Goal: Information Seeking & Learning: Learn about a topic

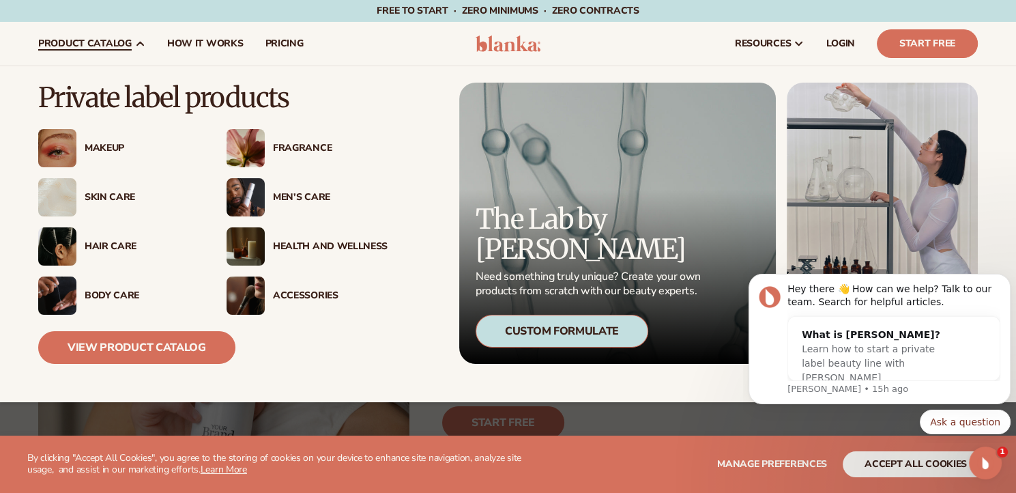
click at [103, 143] on div "Makeup" at bounding box center [142, 149] width 115 height 12
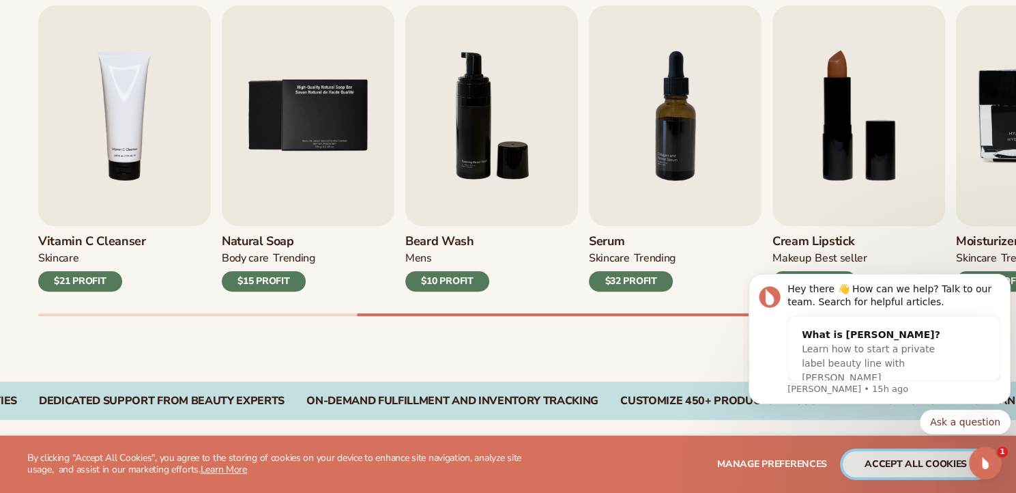
click at [913, 459] on button "accept all cookies" at bounding box center [916, 464] width 146 height 26
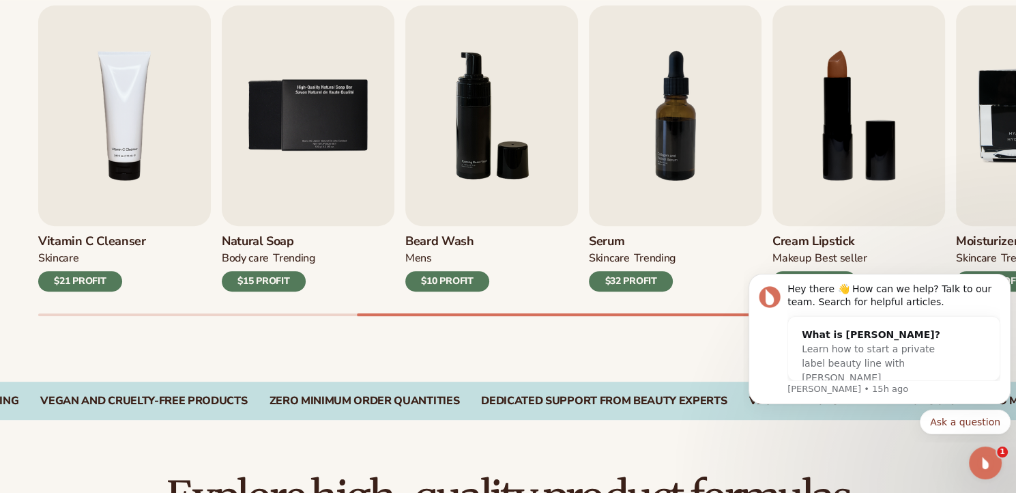
click at [734, 336] on div "Best sellers Private label products to start your beauty and self care line tod…" at bounding box center [508, 132] width 1016 height 500
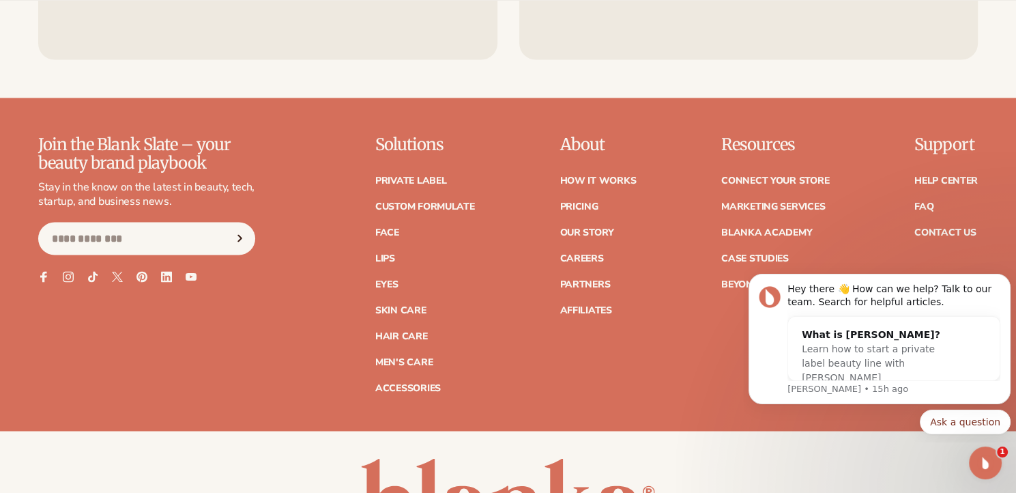
scroll to position [2399, 0]
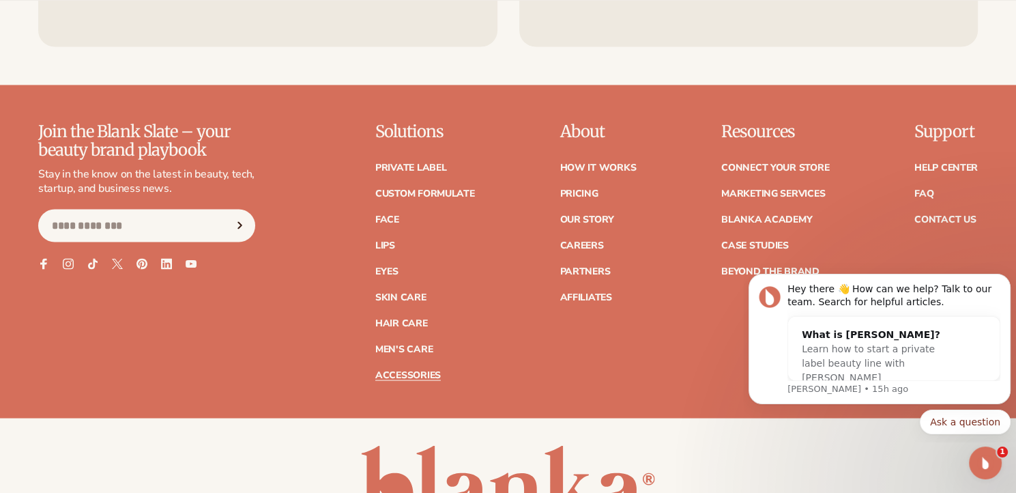
click at [403, 374] on link "Accessories" at bounding box center [408, 375] width 66 height 10
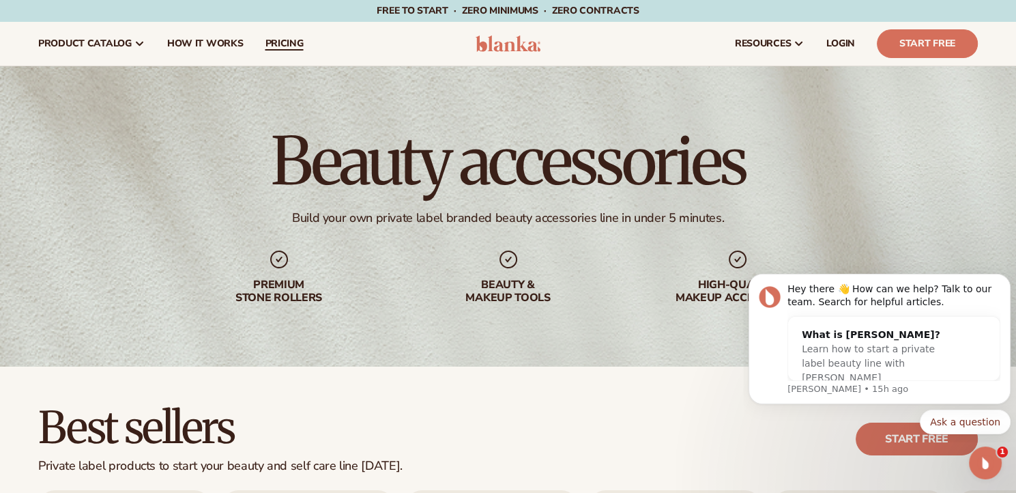
click at [276, 48] on span "pricing" at bounding box center [284, 43] width 38 height 11
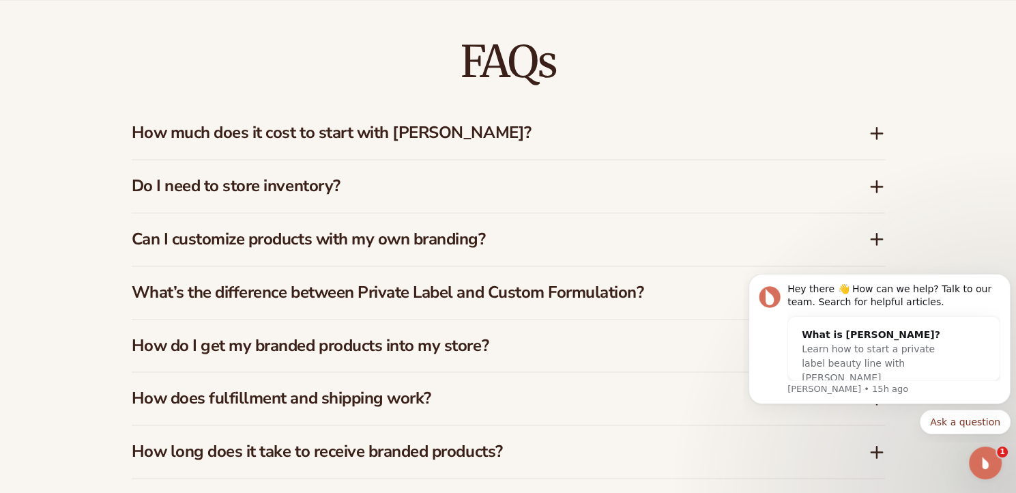
scroll to position [1967, 0]
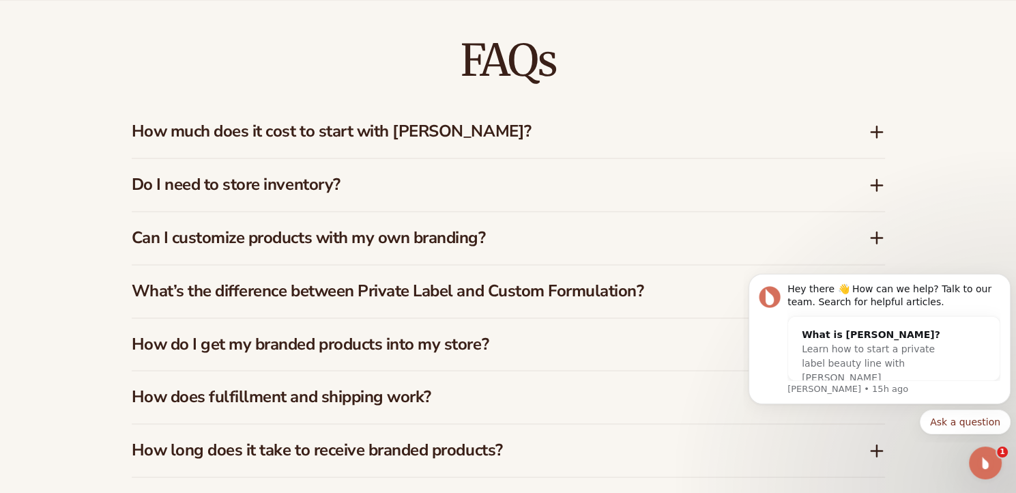
click at [878, 132] on icon at bounding box center [877, 132] width 16 height 16
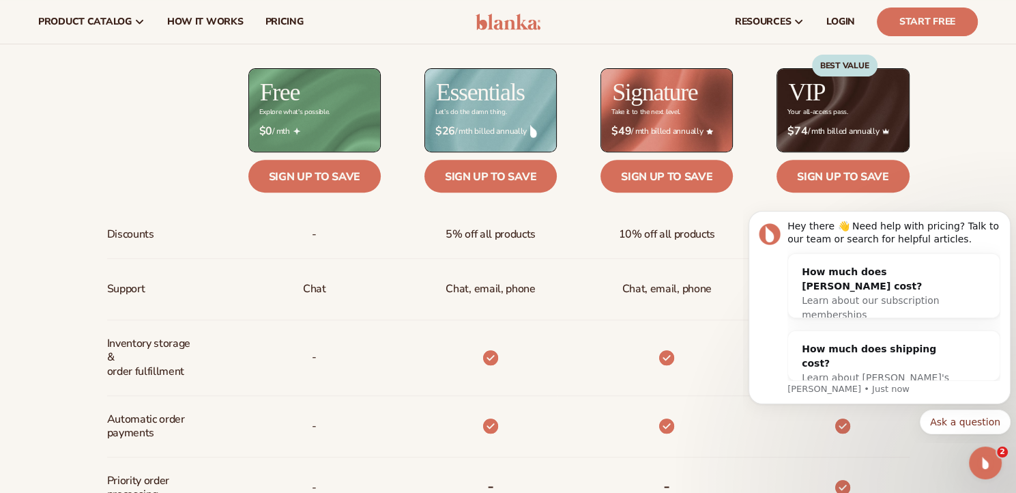
scroll to position [543, 0]
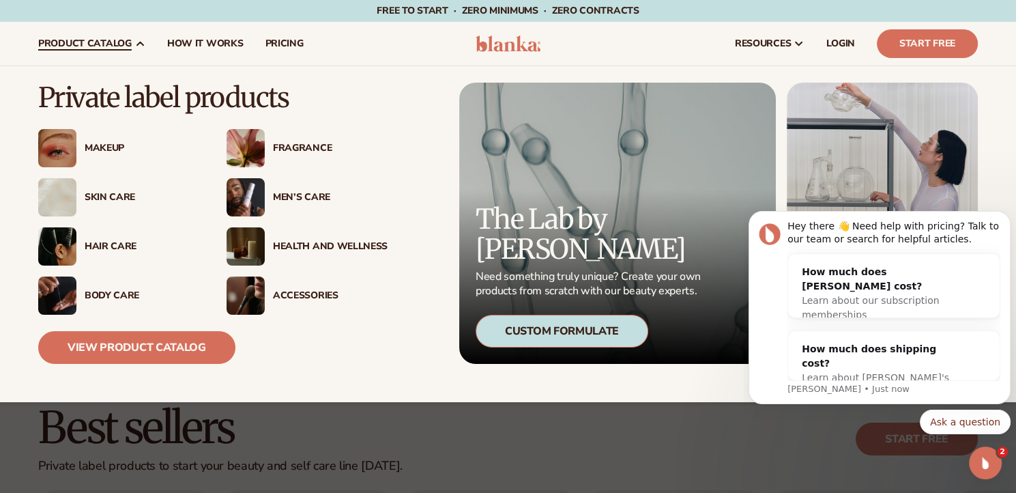
click at [287, 244] on div "Health And Wellness" at bounding box center [330, 247] width 115 height 12
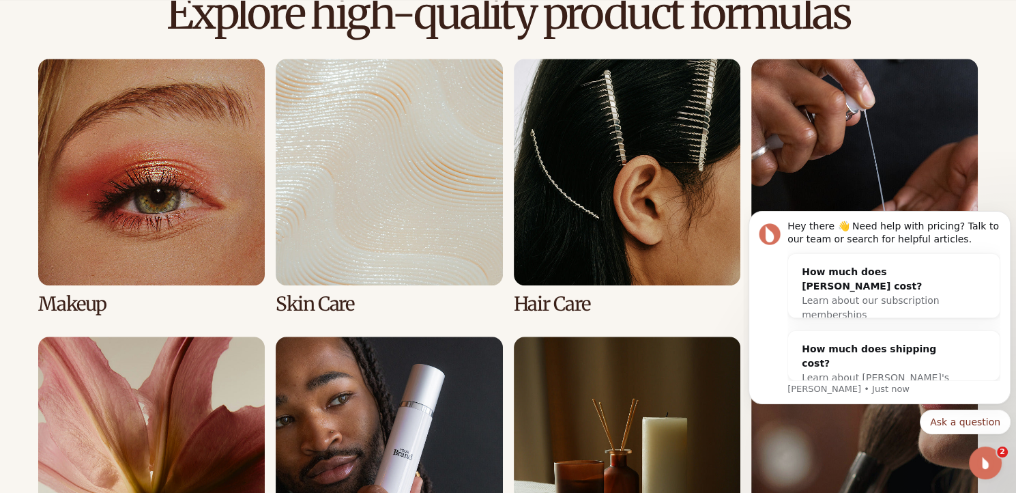
scroll to position [1017, 0]
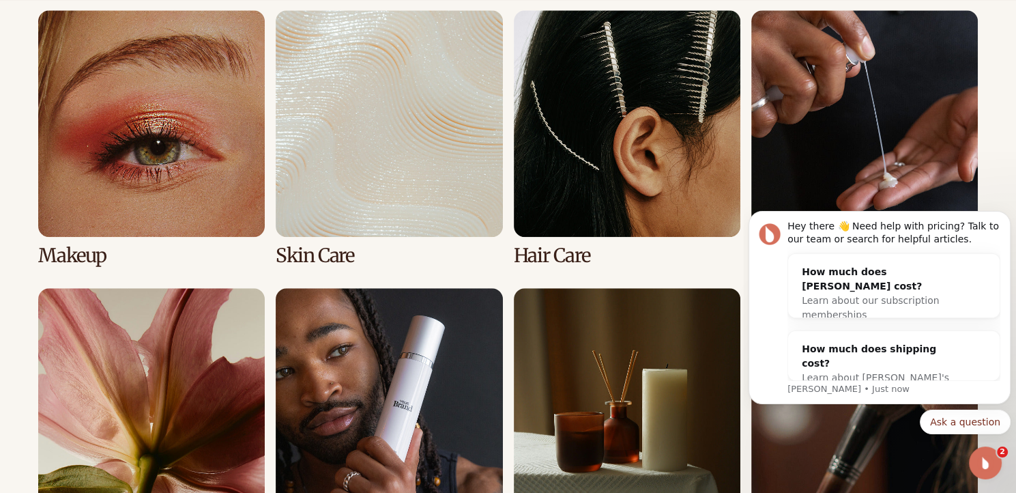
click at [148, 121] on link "1 / 8" at bounding box center [151, 138] width 227 height 256
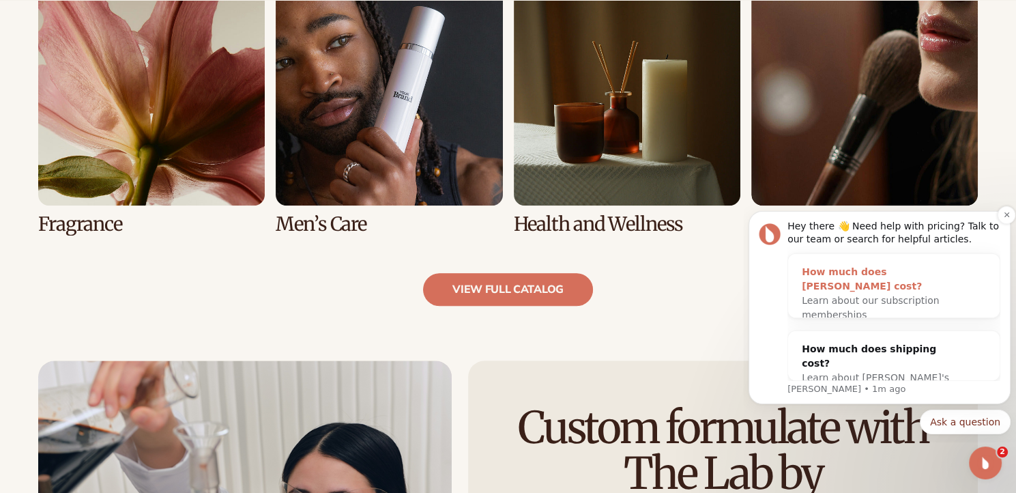
scroll to position [1353, 0]
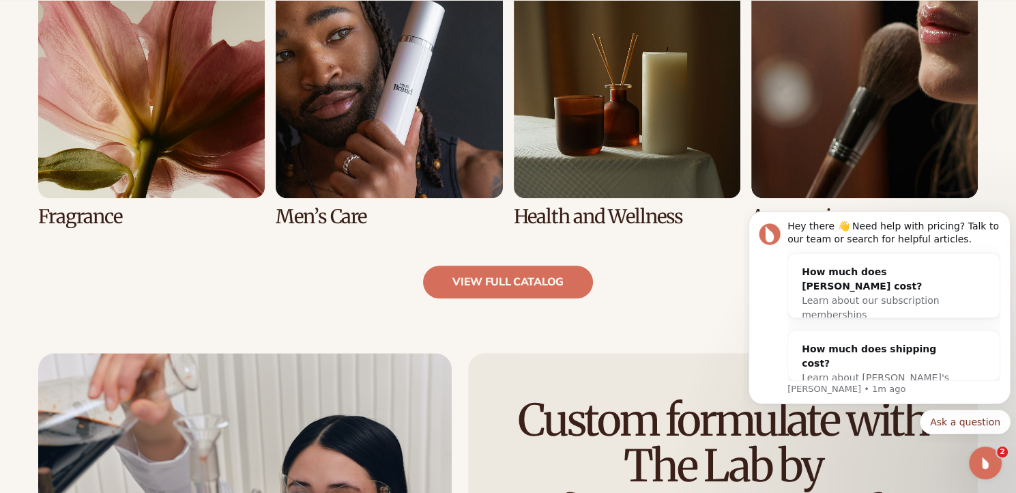
click at [903, 144] on link "8 / 8" at bounding box center [864, 99] width 227 height 256
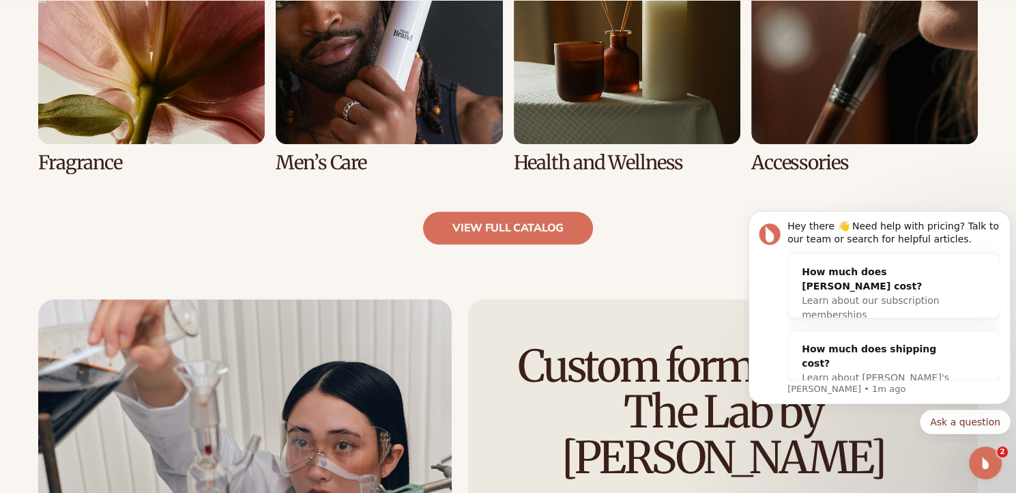
scroll to position [1409, 0]
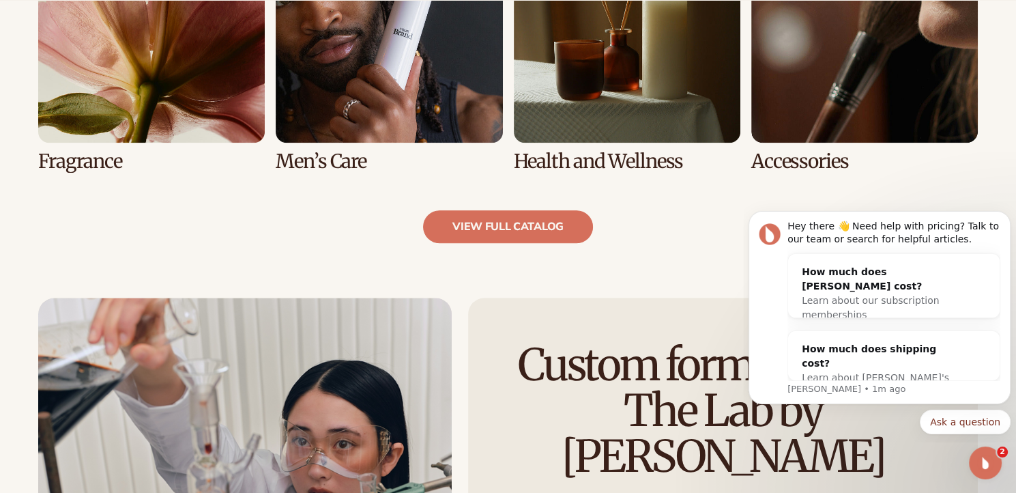
drag, startPoint x: 556, startPoint y: 230, endPoint x: 429, endPoint y: 270, distance: 133.8
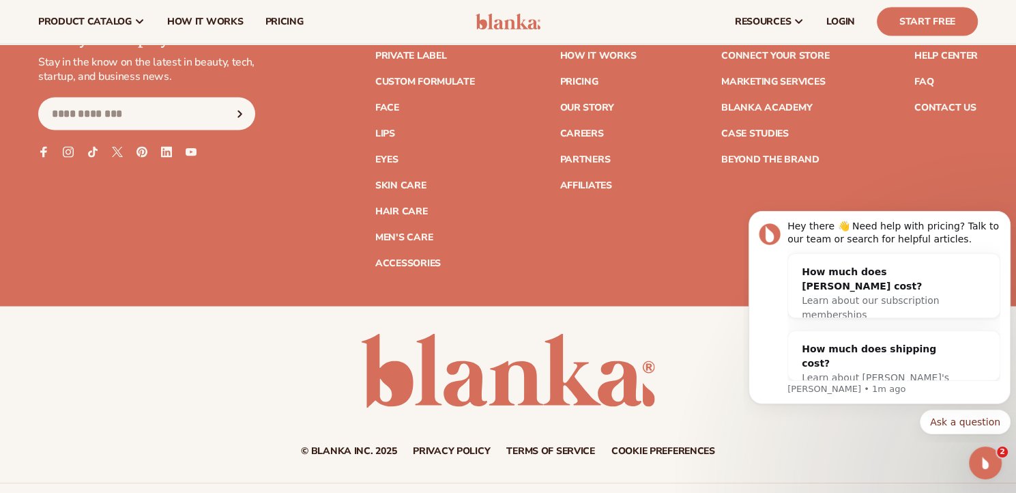
scroll to position [2754, 0]
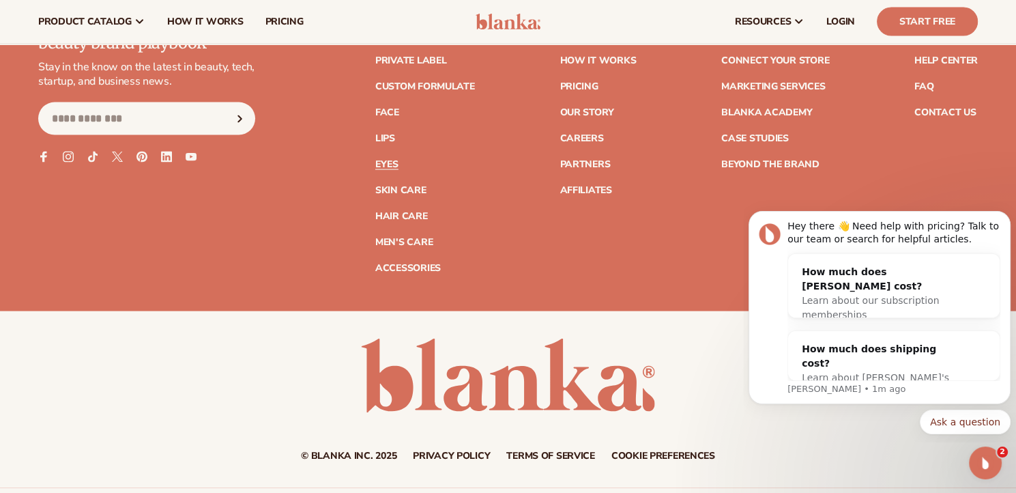
click at [388, 162] on link "Eyes" at bounding box center [386, 165] width 23 height 10
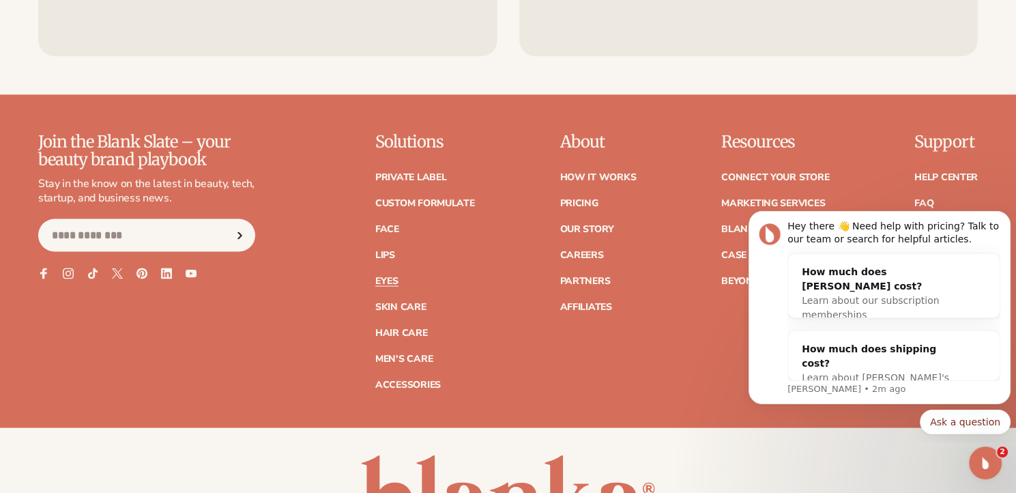
scroll to position [2640, 0]
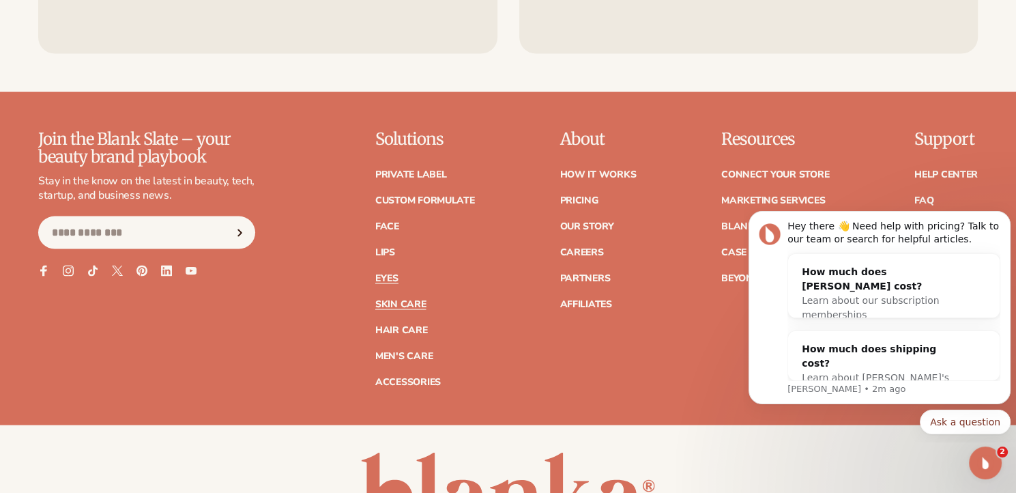
click at [388, 305] on link "Skin Care" at bounding box center [400, 305] width 51 height 10
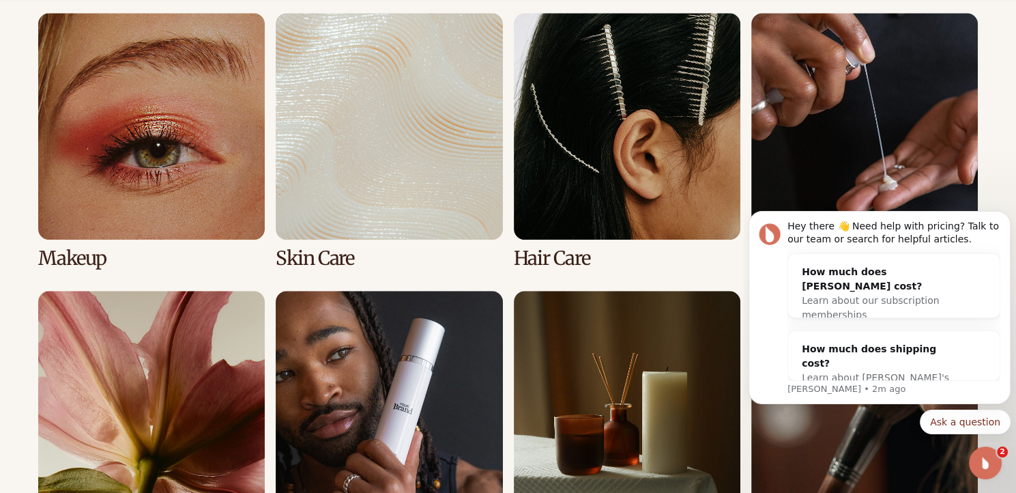
scroll to position [1035, 0]
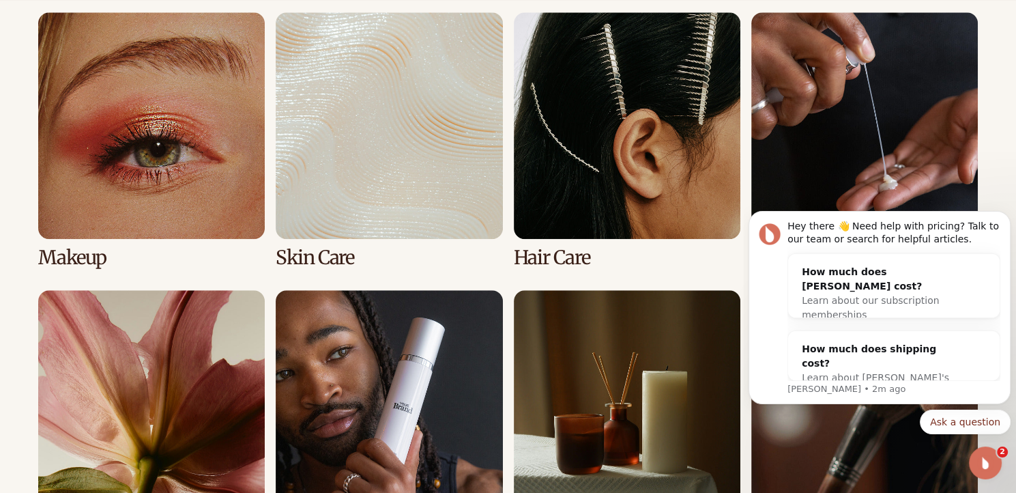
click at [589, 189] on link "3 / 8" at bounding box center [627, 140] width 227 height 256
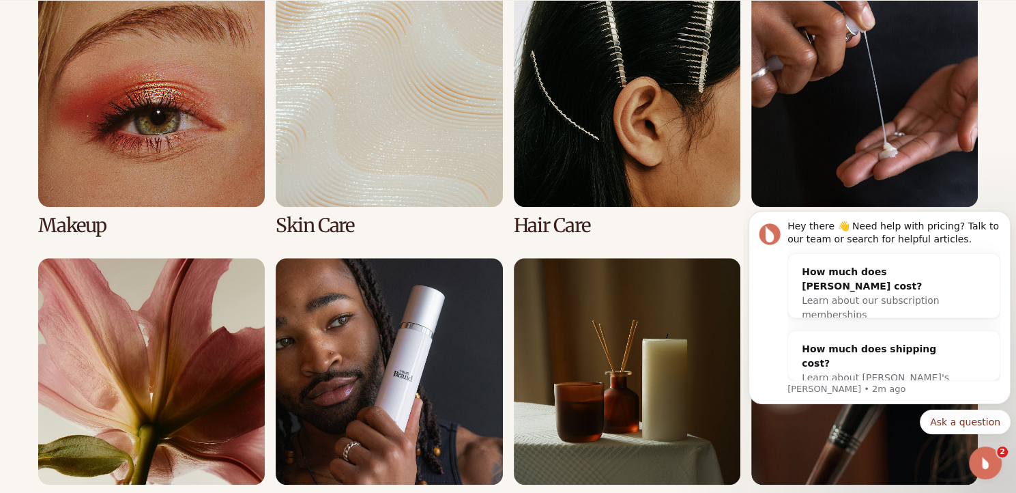
scroll to position [1050, 0]
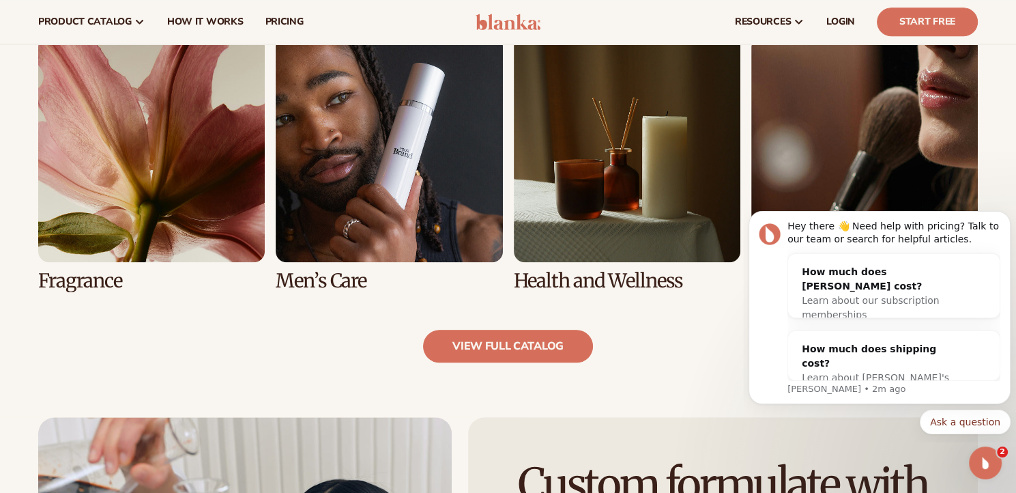
click at [177, 179] on link "5 / 8" at bounding box center [151, 163] width 227 height 256
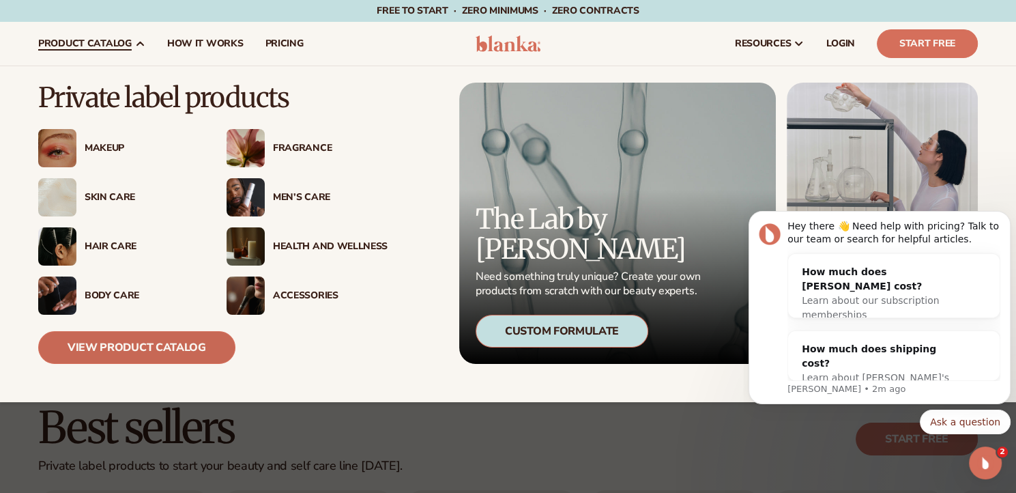
click at [124, 353] on link "View Product Catalog" at bounding box center [136, 347] width 197 height 33
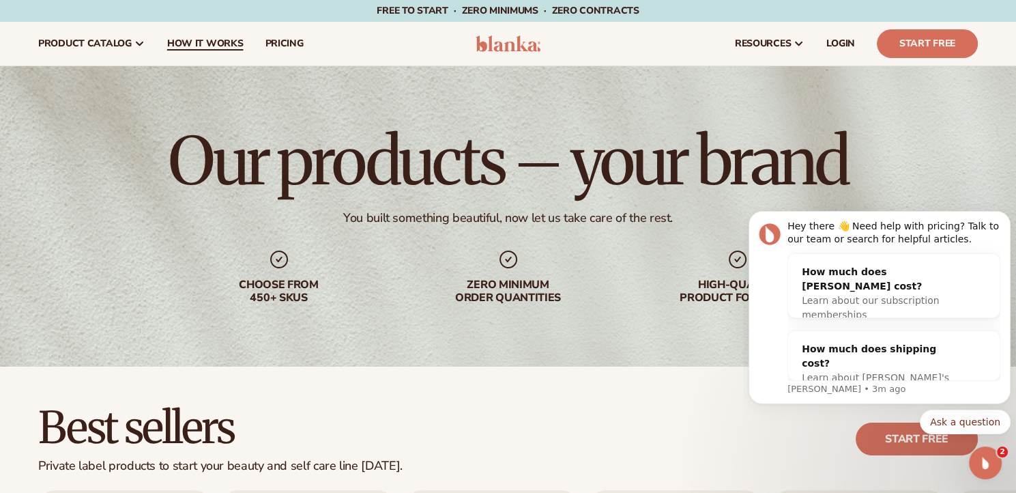
click at [198, 48] on span "How It Works" at bounding box center [205, 43] width 76 height 11
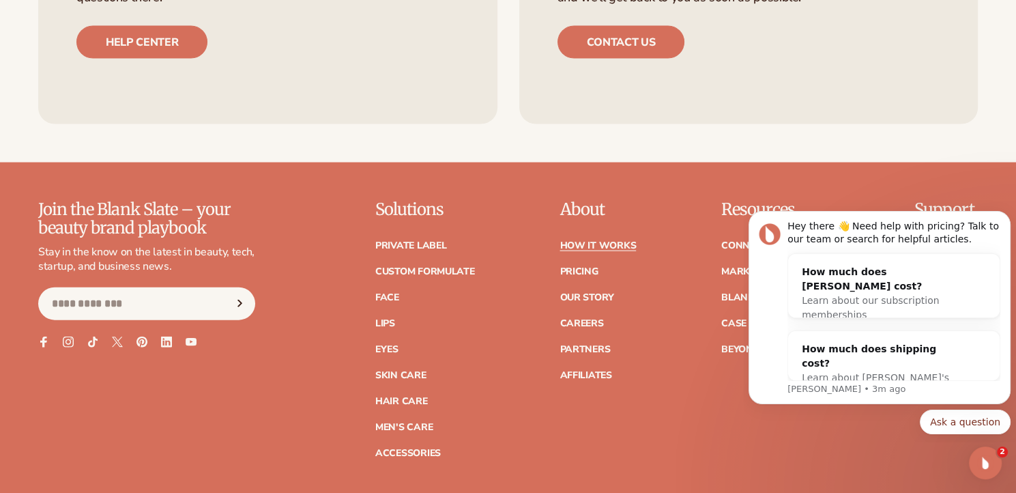
scroll to position [2986, 0]
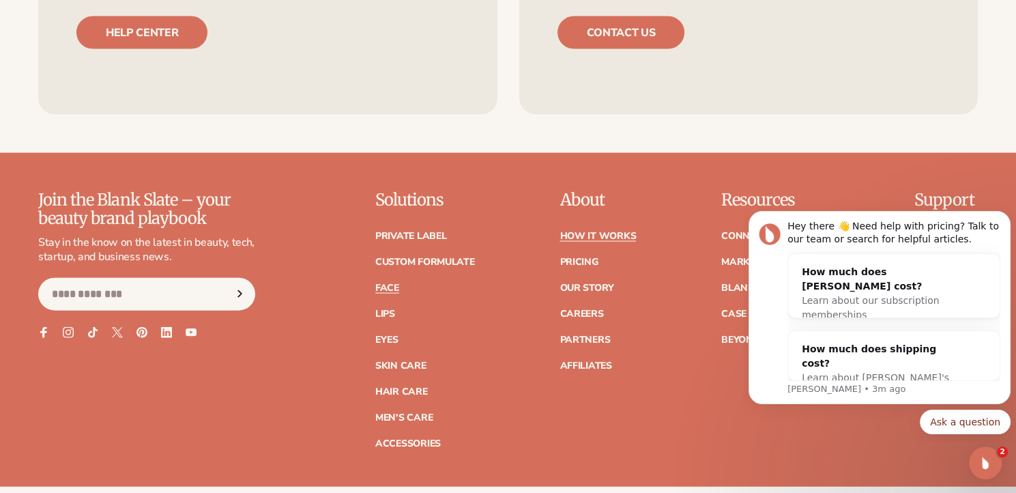
click at [393, 291] on link "Face" at bounding box center [387, 288] width 24 height 10
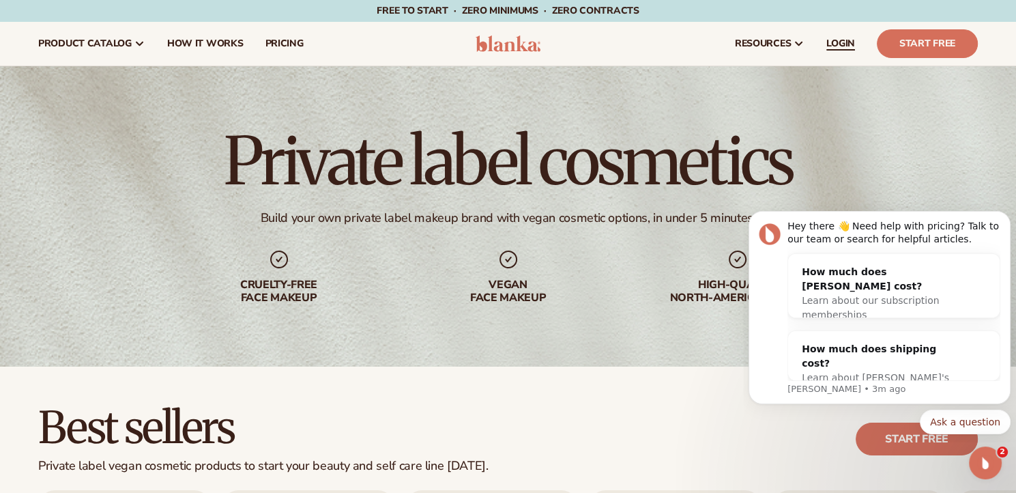
click at [835, 42] on span "LOGIN" at bounding box center [840, 43] width 29 height 11
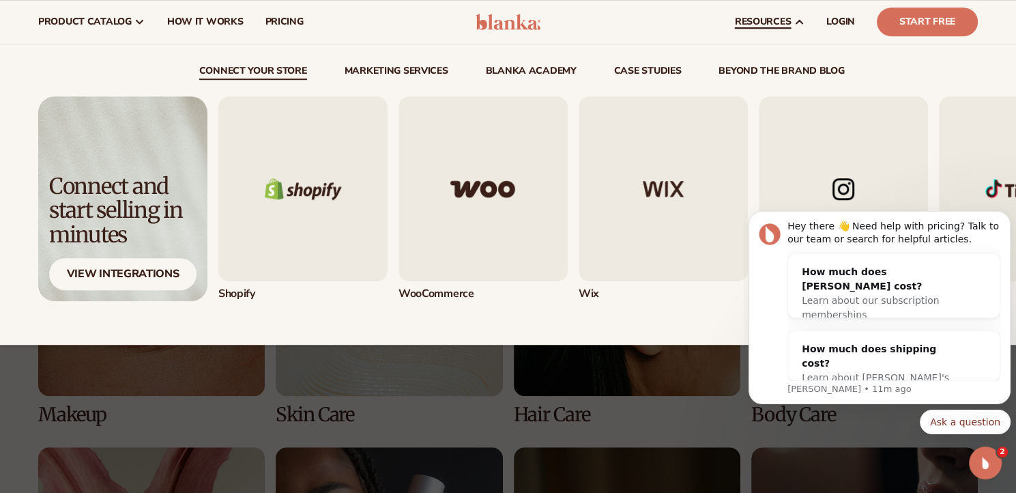
scroll to position [884, 0]
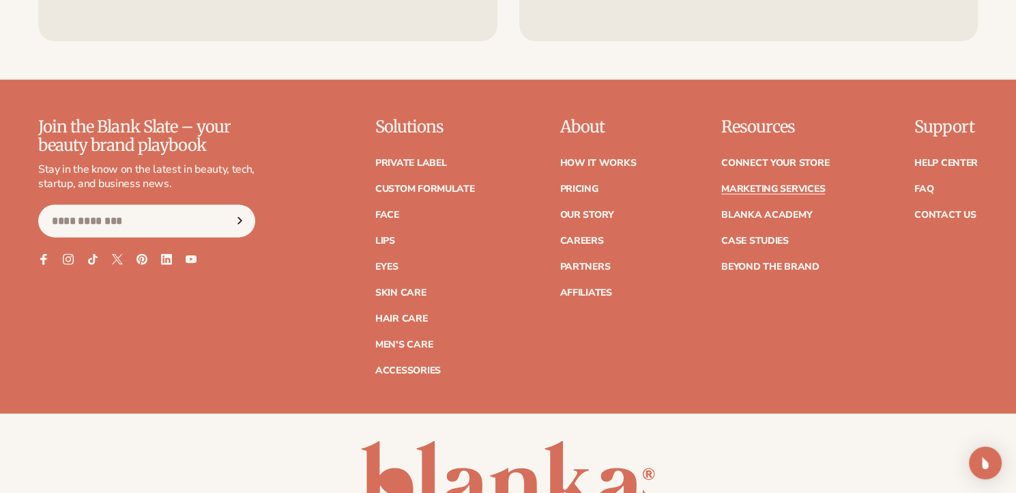
scroll to position [3085, 0]
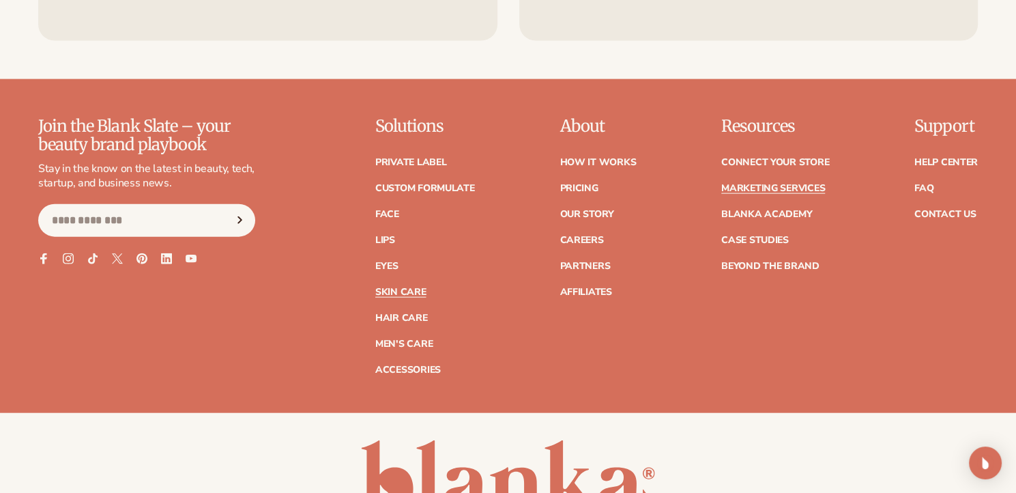
click at [391, 289] on link "Skin Care" at bounding box center [400, 292] width 51 height 10
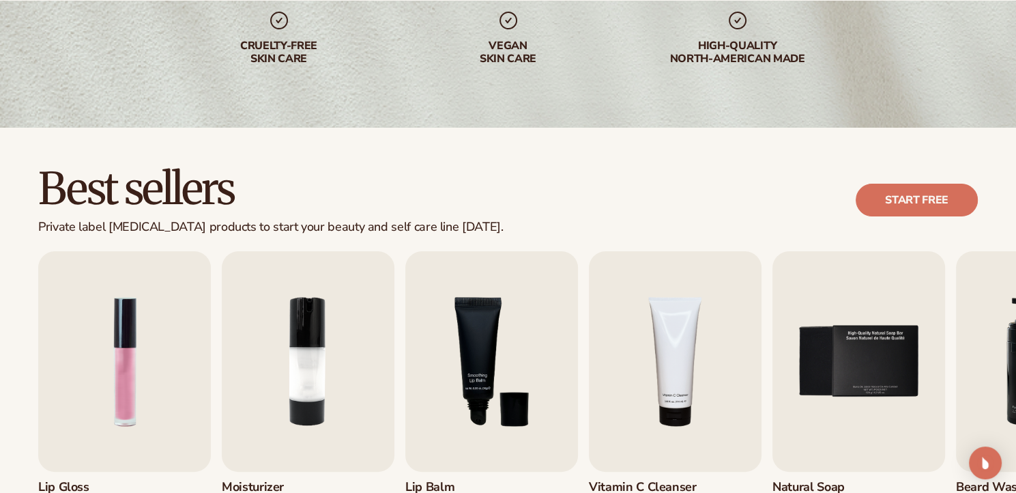
scroll to position [245, 0]
